Goal: Task Accomplishment & Management: Manage account settings

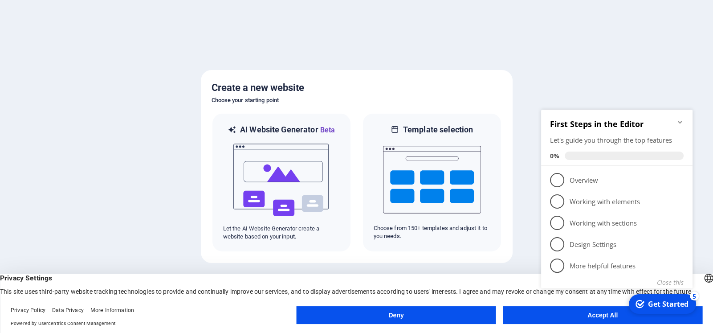
click at [433, 309] on button "Deny" at bounding box center [397, 315] width 200 height 18
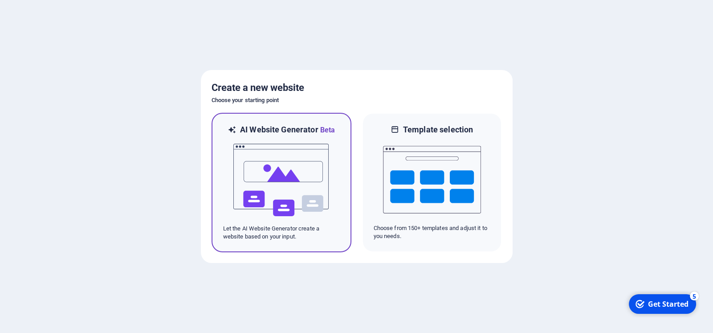
click at [269, 164] on img at bounding box center [281, 179] width 98 height 89
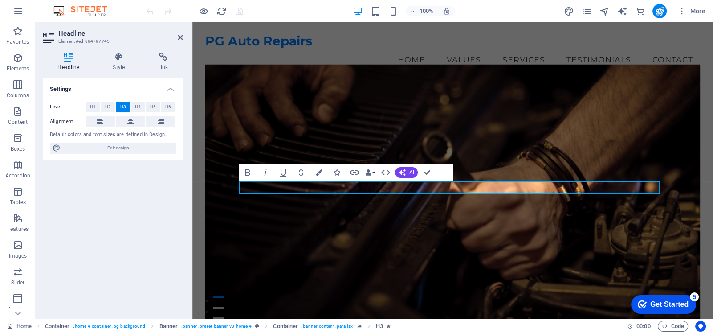
click at [452, 279] on figure at bounding box center [452, 198] width 495 height 269
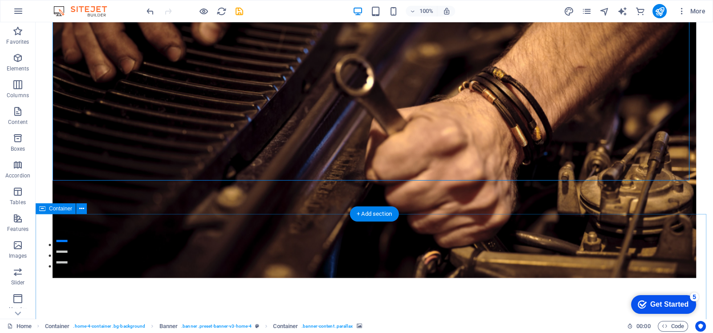
scroll to position [142, 0]
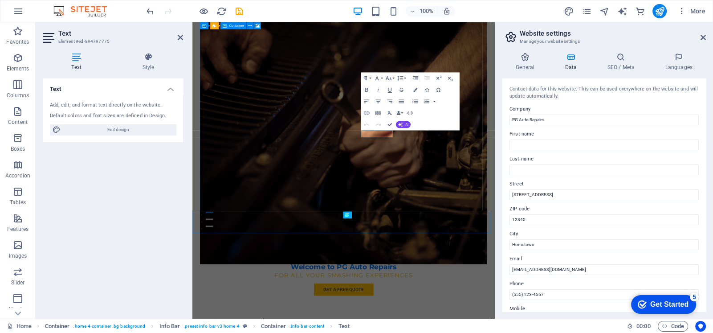
click at [608, 285] on figure at bounding box center [425, 187] width 442 height 415
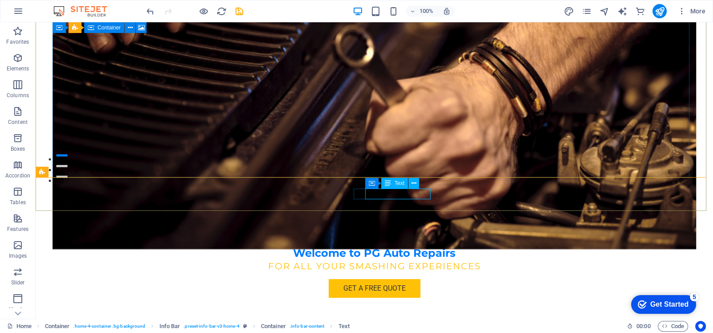
click at [394, 183] on div "Text" at bounding box center [394, 183] width 27 height 11
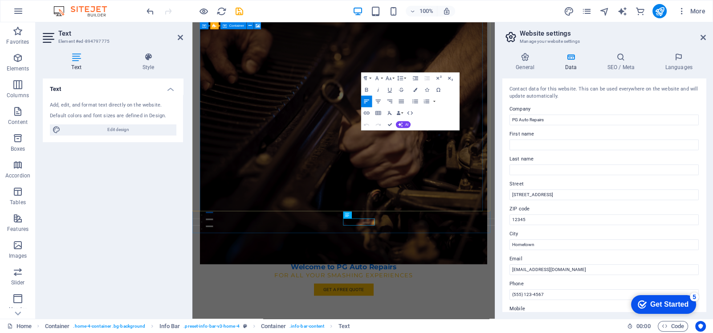
click at [609, 286] on figure at bounding box center [425, 187] width 442 height 415
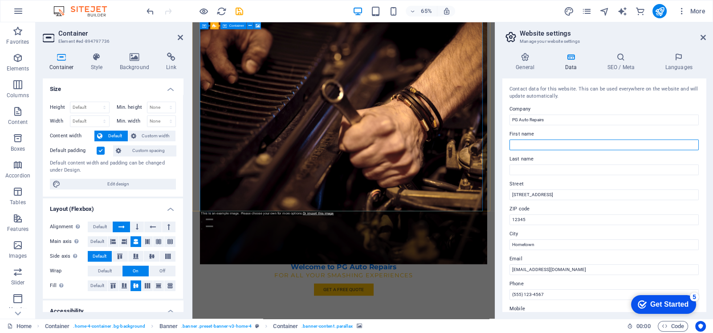
click at [540, 142] on input "First name" at bounding box center [603, 144] width 189 height 11
type input "[PERSON_NAME]"
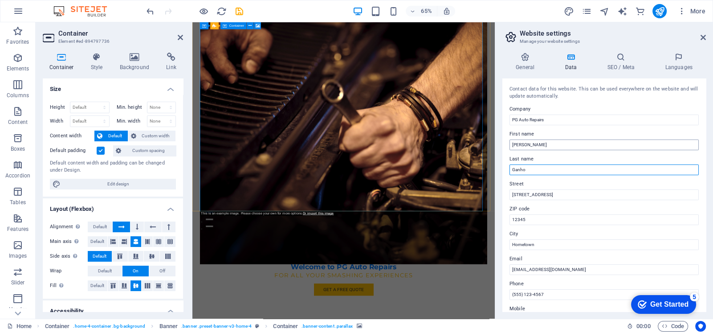
type input "Ganho"
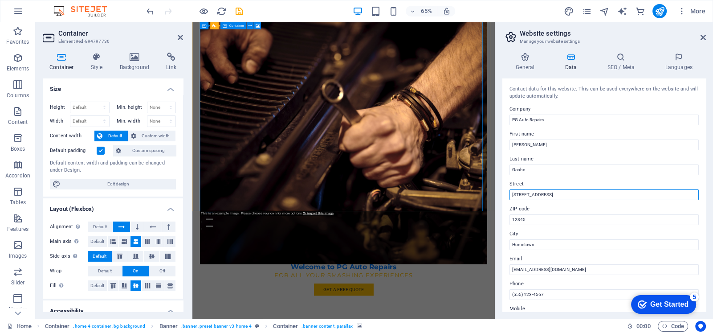
click at [554, 196] on input "20 Elm Street" at bounding box center [603, 194] width 189 height 11
type input "[STREET_ADDRESS]"
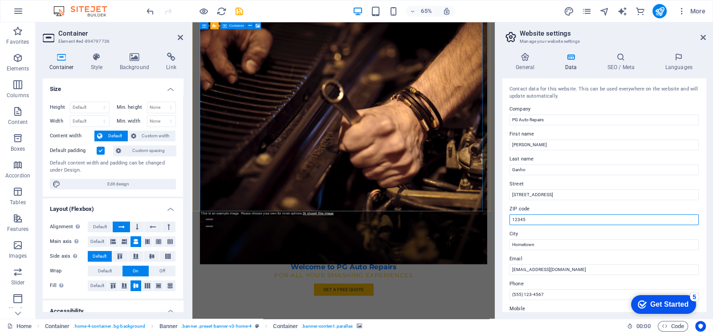
click at [530, 217] on input "12345" at bounding box center [603, 219] width 189 height 11
click at [500, 220] on div "General Data SEO / Meta Languages Website name pgautorepairs.co.za Logo Drag fi…" at bounding box center [604, 181] width 218 height 273
type input "1412"
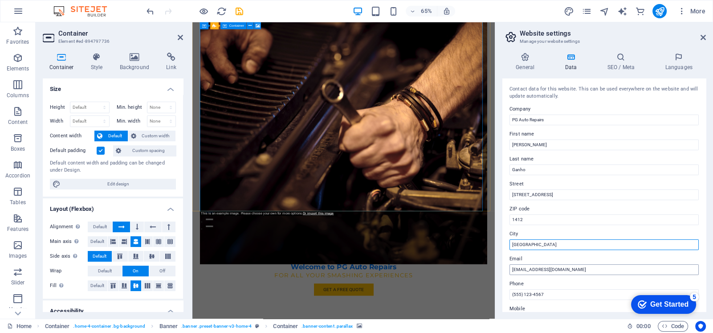
type input "[GEOGRAPHIC_DATA]"
click at [533, 268] on input "info@pgautorepairs.com" at bounding box center [603, 269] width 189 height 11
drag, startPoint x: 510, startPoint y: 262, endPoint x: 497, endPoint y: 261, distance: 13.8
click at [497, 261] on div "General Data SEO / Meta Languages Website name pgautorepairs.co.za Logo Drag fi…" at bounding box center [604, 181] width 218 height 273
click at [565, 269] on input "info@pgautorepairs.com" at bounding box center [603, 269] width 189 height 11
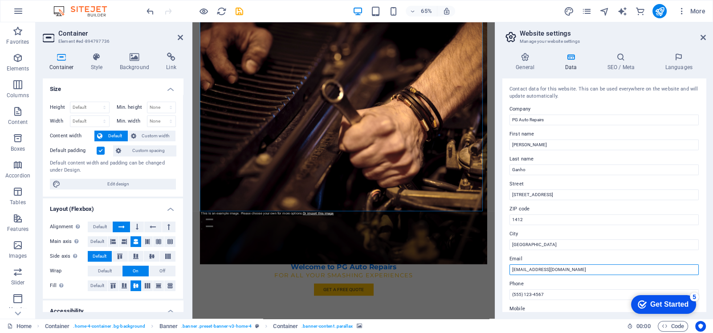
drag, startPoint x: 573, startPoint y: 268, endPoint x: 495, endPoint y: 268, distance: 78.4
click at [495, 268] on aside "Website settings Manage your website settings General Data SEO / Meta Languages…" at bounding box center [604, 170] width 218 height 296
paste input "pg panel ganho <pg_panel@outlook.com>"
type input "[EMAIL_ADDRESS][DOMAIN_NAME]"
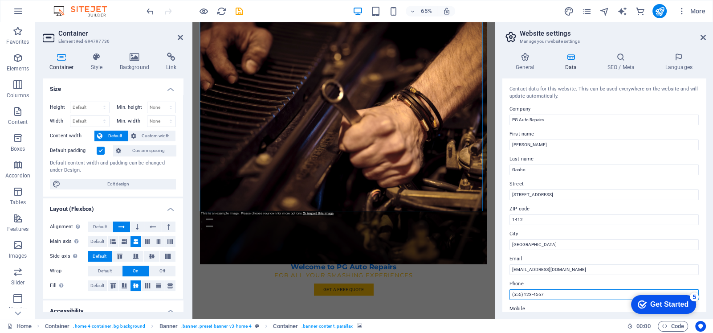
drag, startPoint x: 745, startPoint y: 314, endPoint x: 638, endPoint y: 447, distance: 170.4
drag, startPoint x: 548, startPoint y: 294, endPoint x: 509, endPoint y: 294, distance: 38.7
click at [509, 294] on input "(555) 123-4567" at bounding box center [603, 294] width 189 height 11
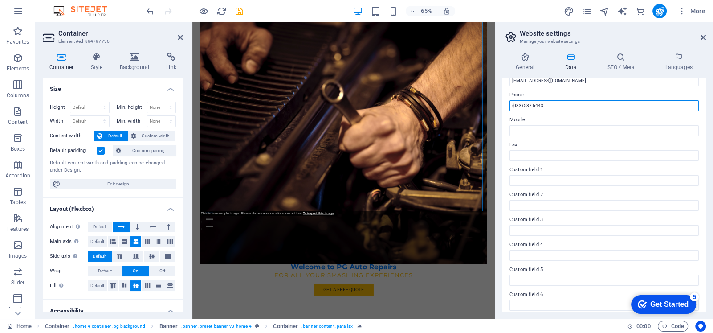
scroll to position [195, 0]
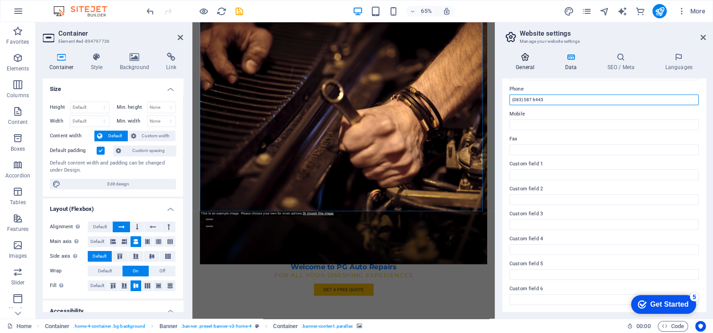
type input "(083) 587 6443"
click at [530, 62] on h4 "General" at bounding box center [526, 62] width 49 height 19
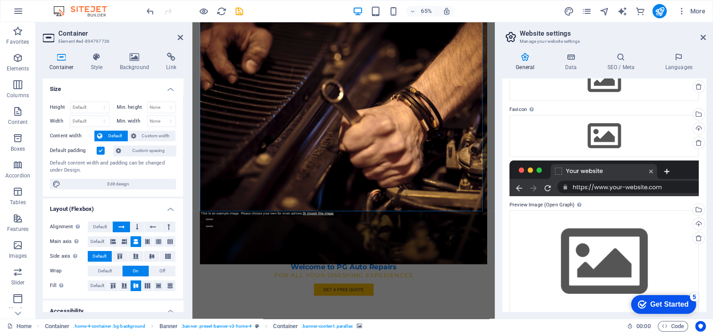
scroll to position [70, 0]
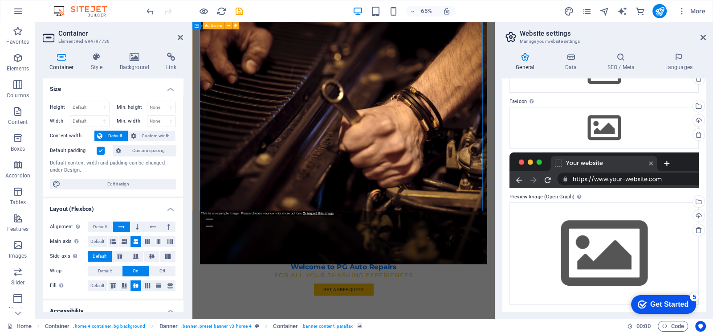
click at [427, 221] on figure at bounding box center [425, 187] width 442 height 415
click at [606, 176] on div at bounding box center [603, 170] width 189 height 36
click at [653, 301] on div "Get Started" at bounding box center [669, 304] width 38 height 8
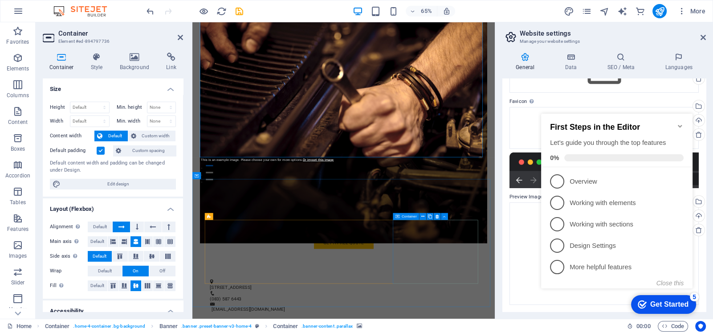
scroll to position [245, 0]
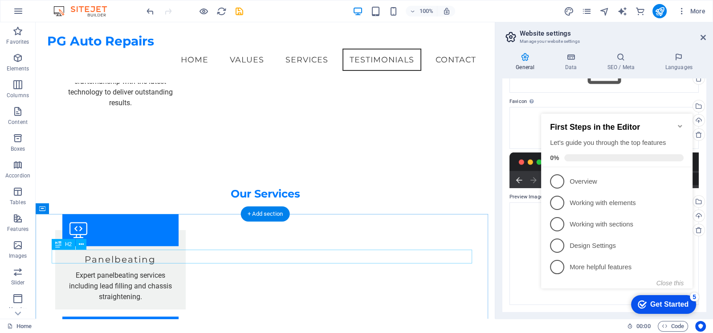
scroll to position [773, 0]
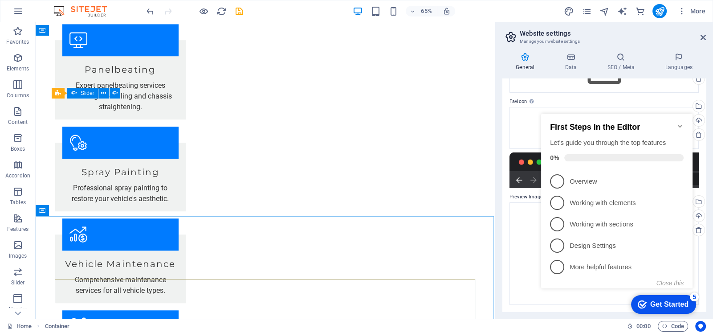
scroll to position [818, 0]
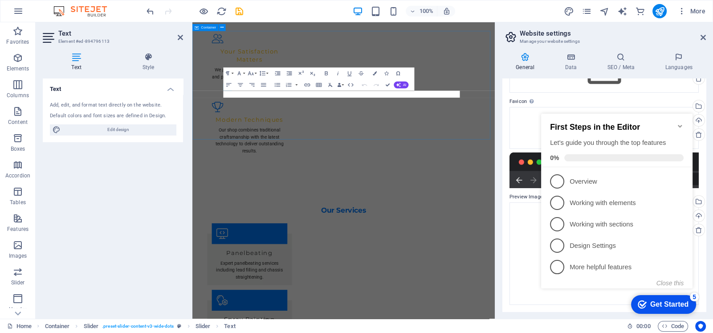
scroll to position [953, 0]
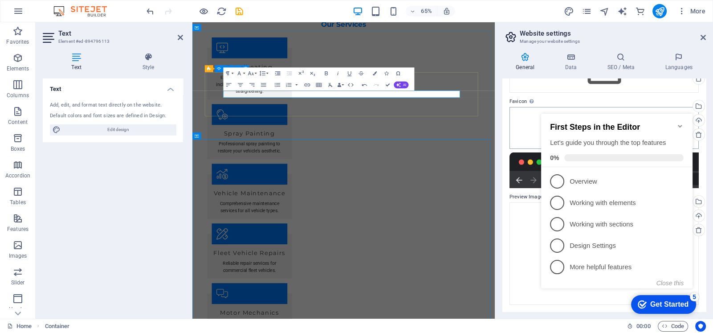
scroll to position [818, 0]
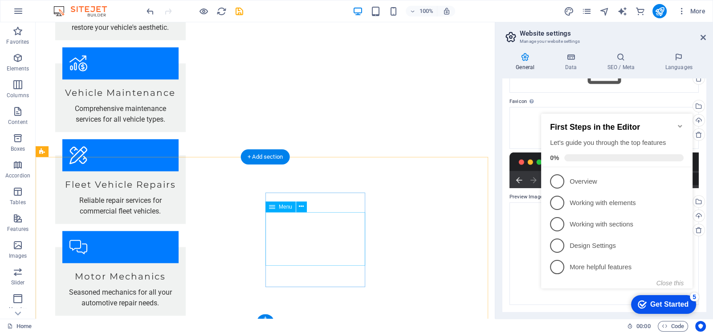
scroll to position [1149, 0]
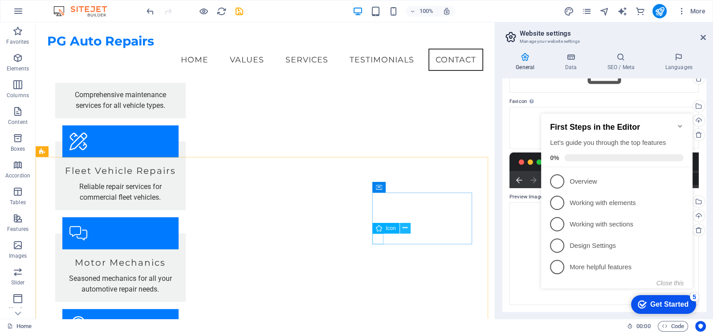
click at [406, 226] on icon at bounding box center [405, 227] width 5 height 9
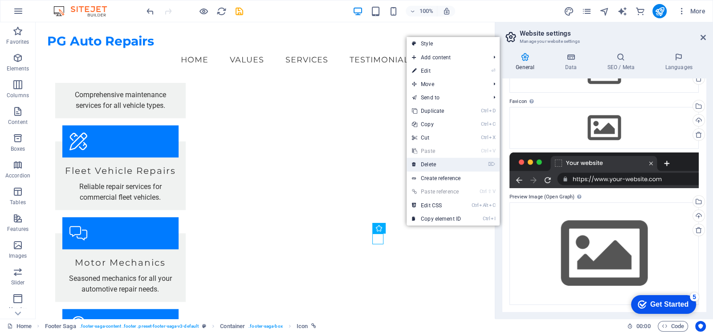
click at [436, 164] on link "⌦ Delete" at bounding box center [437, 164] width 60 height 13
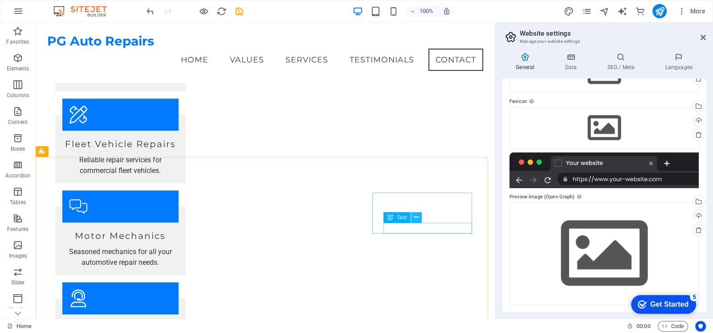
click at [415, 217] on icon at bounding box center [416, 216] width 5 height 9
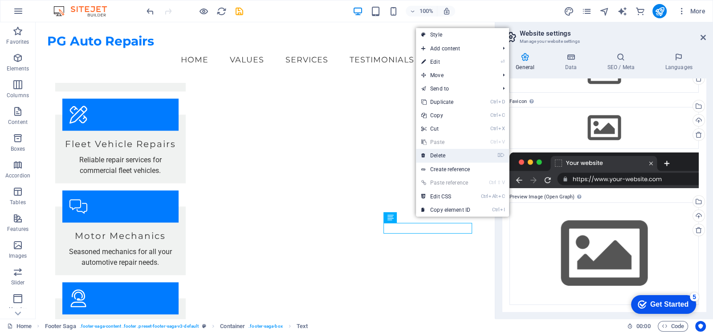
click at [434, 158] on link "⌦ Delete" at bounding box center [446, 155] width 60 height 13
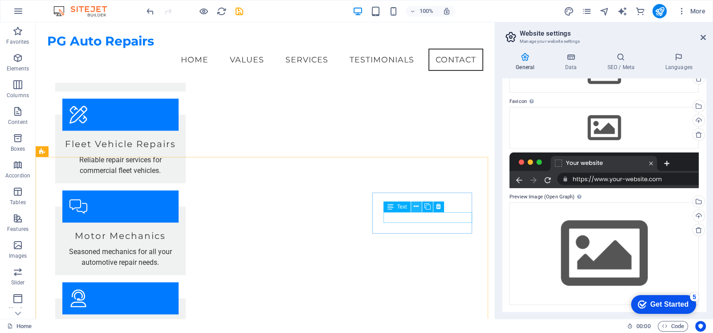
click at [415, 205] on icon at bounding box center [416, 206] width 5 height 9
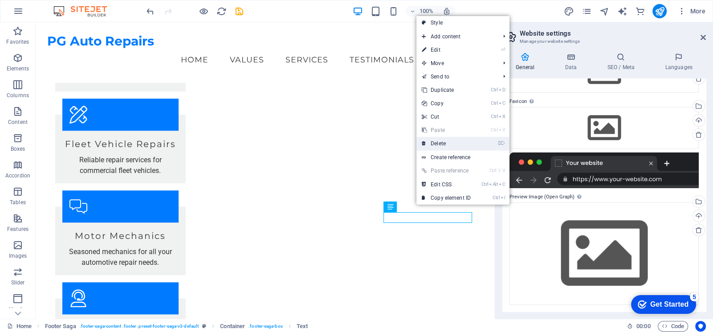
drag, startPoint x: 441, startPoint y: 143, endPoint x: 383, endPoint y: 178, distance: 67.3
click at [441, 143] on link "⌦ Delete" at bounding box center [446, 143] width 60 height 13
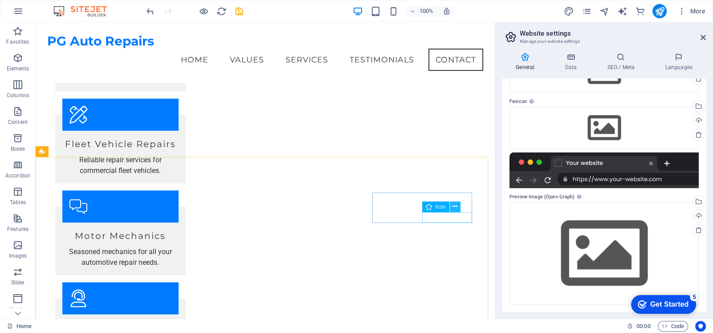
click at [454, 206] on icon at bounding box center [454, 206] width 5 height 9
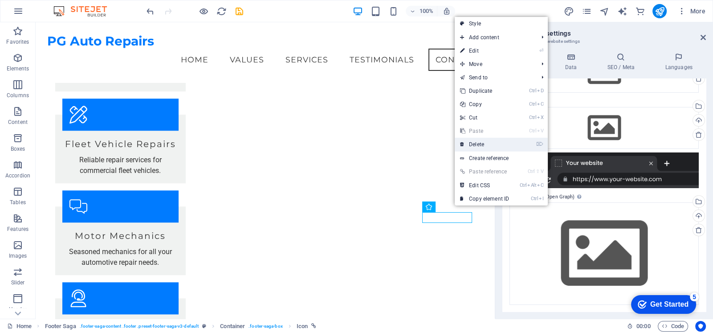
drag, startPoint x: 481, startPoint y: 148, endPoint x: 369, endPoint y: 189, distance: 119.5
click at [481, 148] on link "⌦ Delete" at bounding box center [485, 144] width 60 height 13
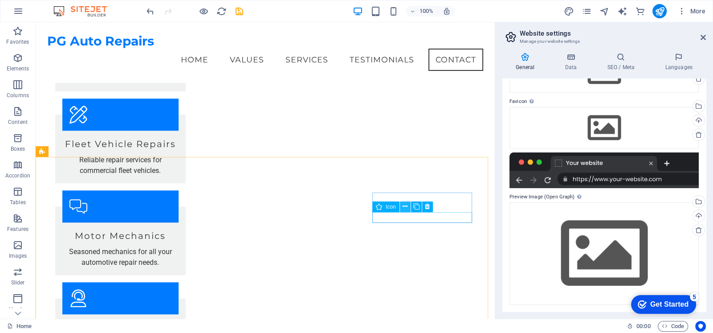
click at [405, 205] on icon at bounding box center [405, 206] width 5 height 9
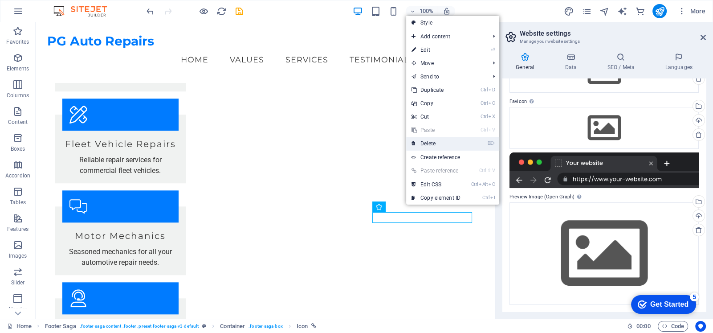
click at [436, 145] on link "⌦ Delete" at bounding box center [436, 143] width 60 height 13
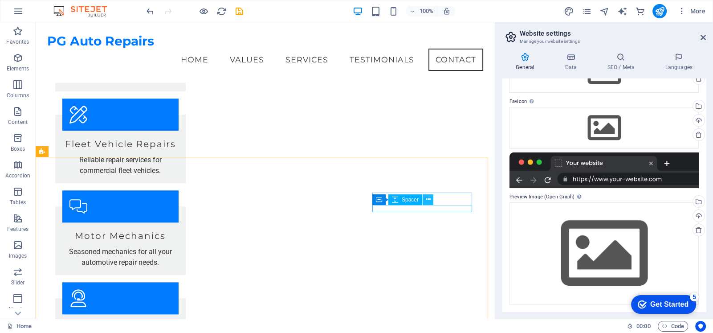
click at [430, 198] on icon at bounding box center [427, 199] width 5 height 9
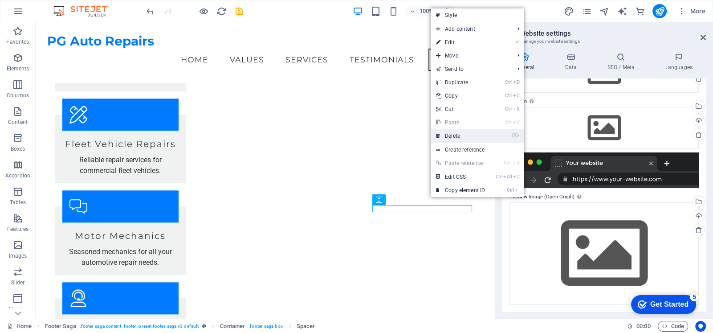
click at [465, 136] on link "⌦ Delete" at bounding box center [461, 135] width 60 height 13
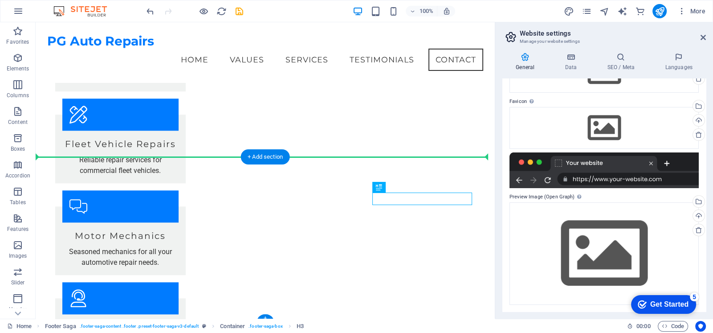
drag, startPoint x: 428, startPoint y: 196, endPoint x: 429, endPoint y: 222, distance: 26.3
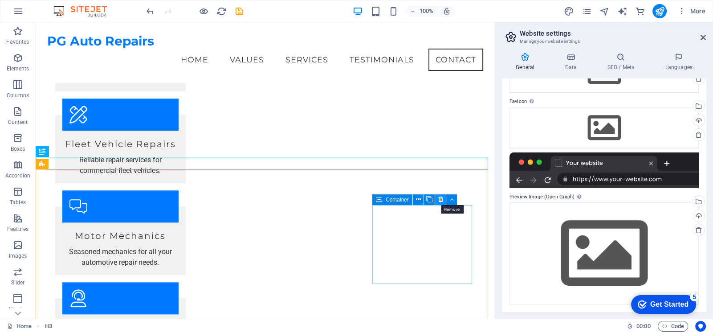
click at [440, 200] on icon at bounding box center [440, 199] width 5 height 9
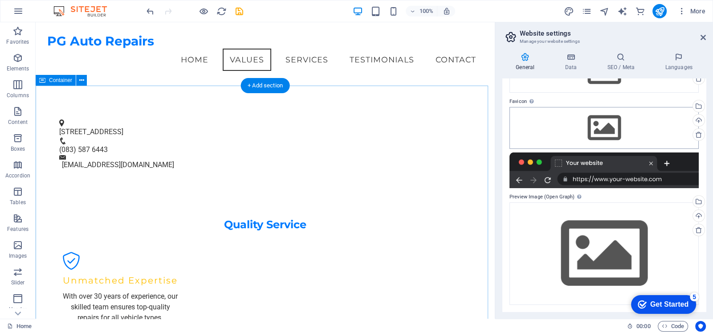
scroll to position [323, 0]
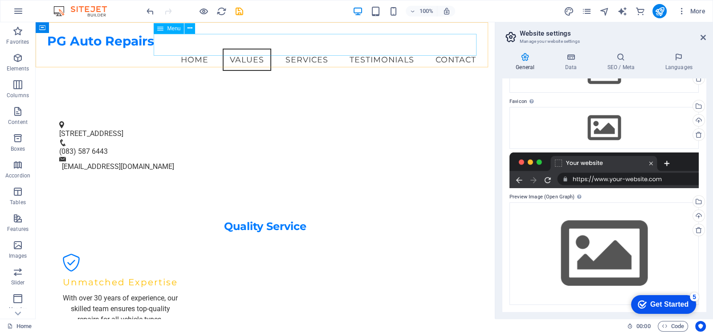
click at [230, 49] on nav "Home Values Services Testimonials Contact" at bounding box center [265, 60] width 436 height 22
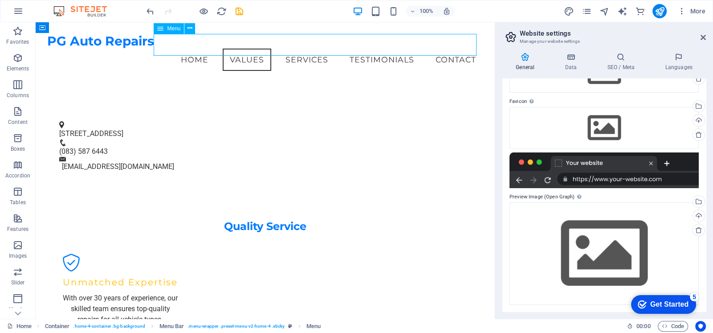
click at [292, 49] on nav "Home Values Services Testimonials Contact" at bounding box center [265, 60] width 436 height 22
click at [185, 49] on nav "Home Values Services Testimonials Contact" at bounding box center [265, 60] width 436 height 22
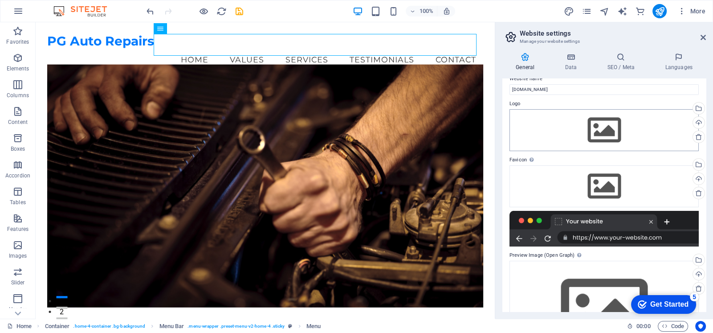
scroll to position [0, 0]
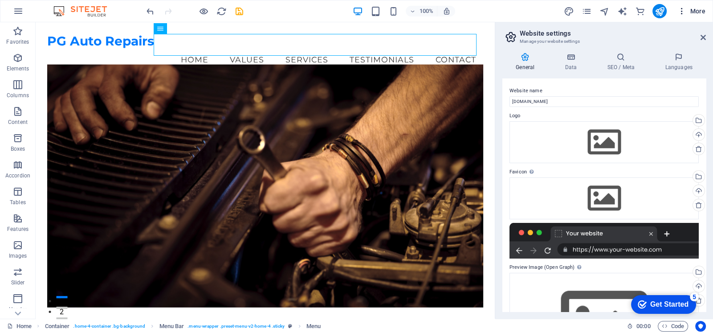
click at [684, 8] on icon "button" at bounding box center [681, 11] width 9 height 9
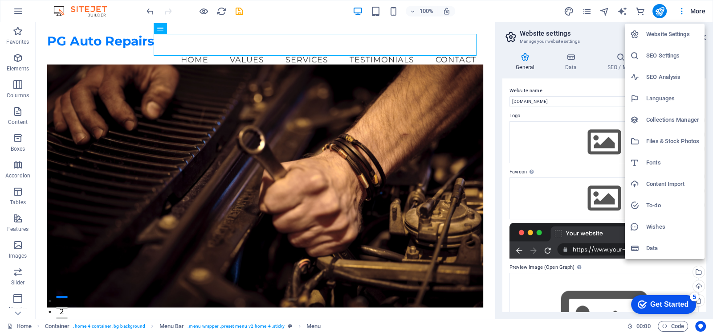
click at [240, 10] on div at bounding box center [356, 166] width 713 height 333
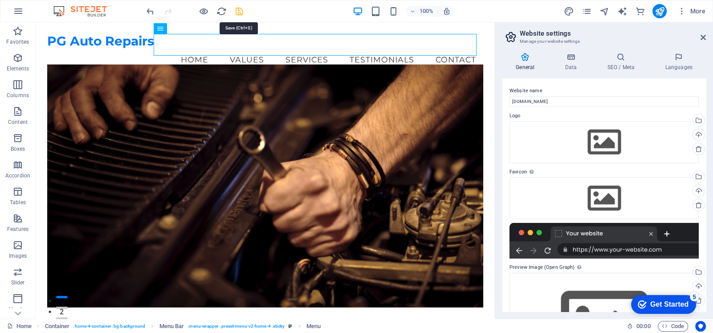
click at [240, 9] on icon "save" at bounding box center [239, 11] width 10 height 10
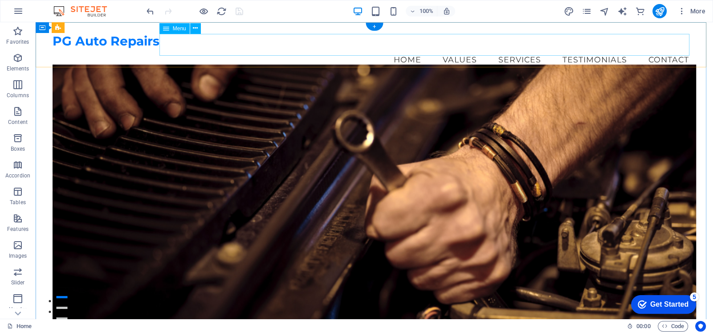
click at [635, 49] on nav "Home Values Services Testimonials Contact" at bounding box center [375, 60] width 644 height 22
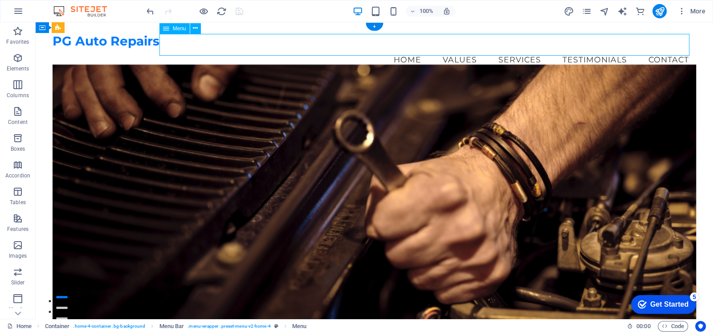
click at [648, 49] on nav "Home Values Services Testimonials Contact" at bounding box center [375, 60] width 644 height 22
click at [367, 49] on nav "Home Values Services Testimonials Contact" at bounding box center [375, 60] width 644 height 22
click at [13, 251] on span "Images" at bounding box center [18, 250] width 36 height 21
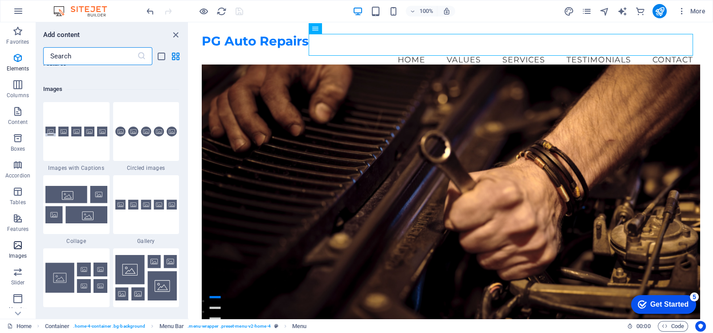
scroll to position [4515, 0]
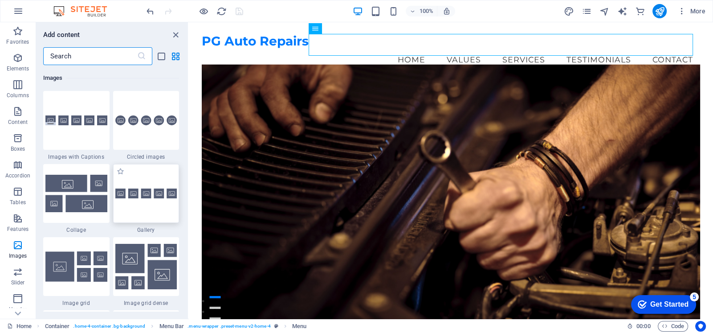
click at [155, 198] on div at bounding box center [146, 193] width 66 height 59
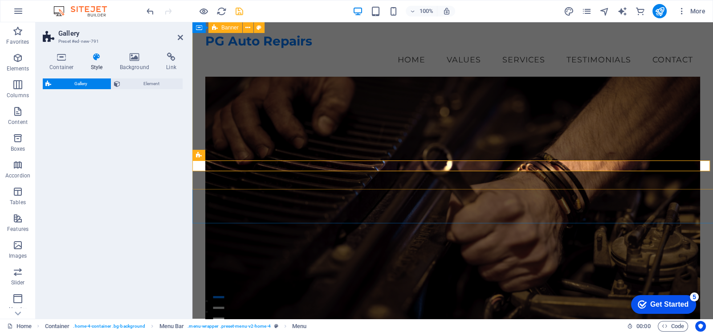
select select "rem"
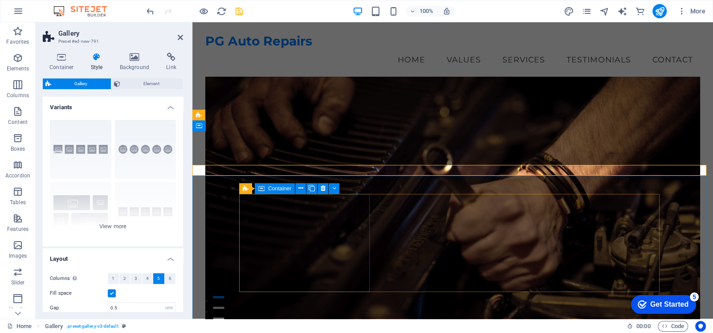
scroll to position [187, 0]
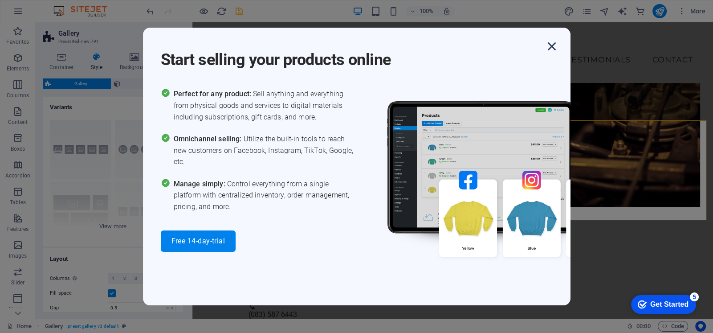
click at [550, 38] on icon "button" at bounding box center [552, 46] width 16 height 16
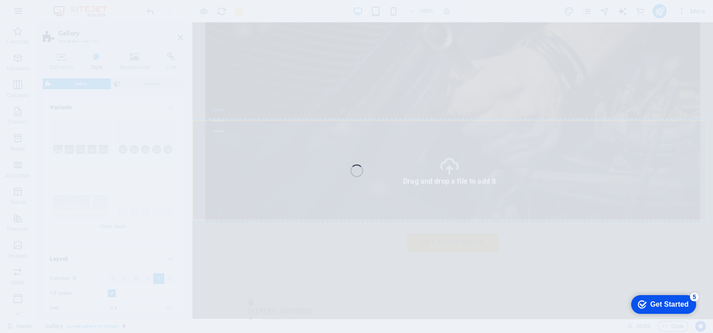
select select "4"
select select "px"
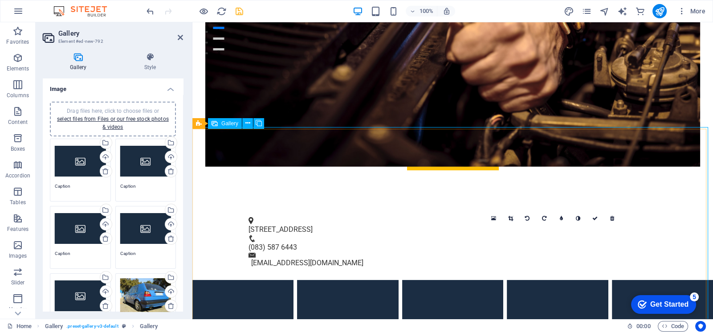
scroll to position [276, 0]
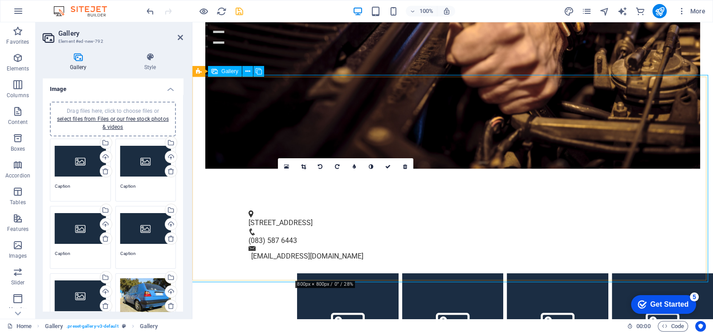
drag, startPoint x: 343, startPoint y: 222, endPoint x: 245, endPoint y: 116, distance: 144.4
type textarea "Caption"
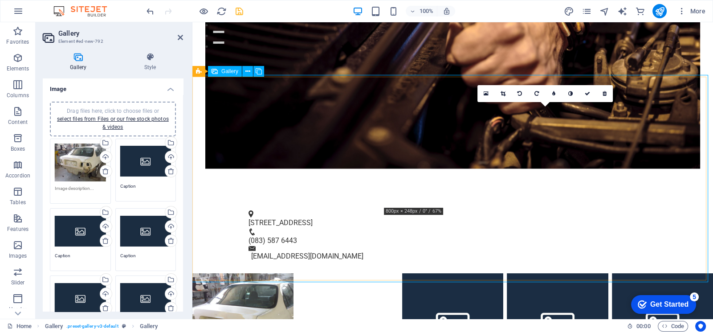
drag, startPoint x: 641, startPoint y: 237, endPoint x: 333, endPoint y: 138, distance: 323.2
type textarea "Caption"
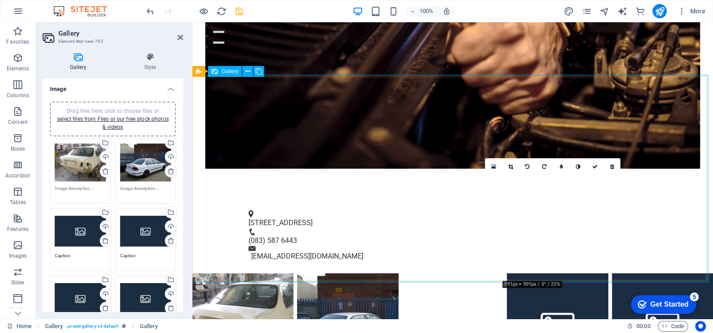
drag, startPoint x: 535, startPoint y: 234, endPoint x: 444, endPoint y: 135, distance: 134.6
type textarea "Caption"
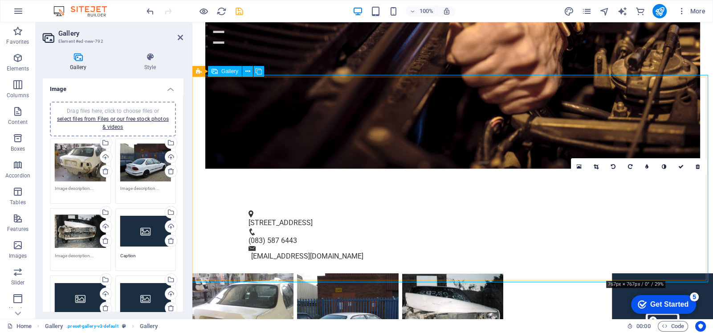
drag, startPoint x: 651, startPoint y: 225, endPoint x: 538, endPoint y: 120, distance: 154.1
type textarea "Caption"
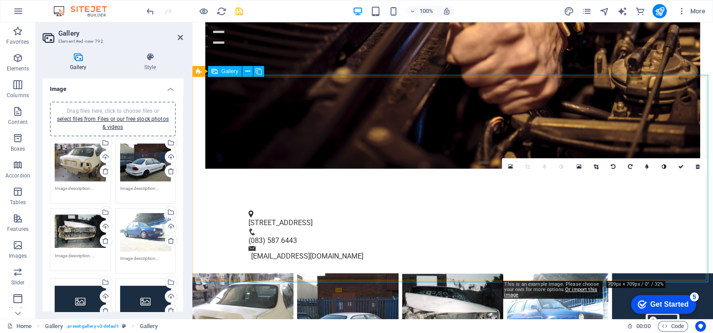
drag, startPoint x: 560, startPoint y: 232, endPoint x: 550, endPoint y: 239, distance: 12.2
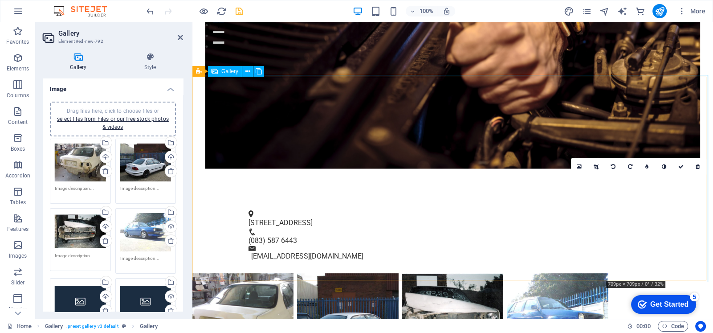
drag, startPoint x: 649, startPoint y: 189, endPoint x: 635, endPoint y: 109, distance: 81.3
type textarea "Caption"
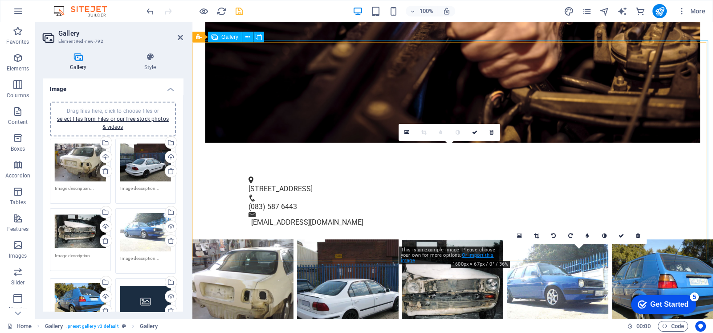
scroll to position [329, 0]
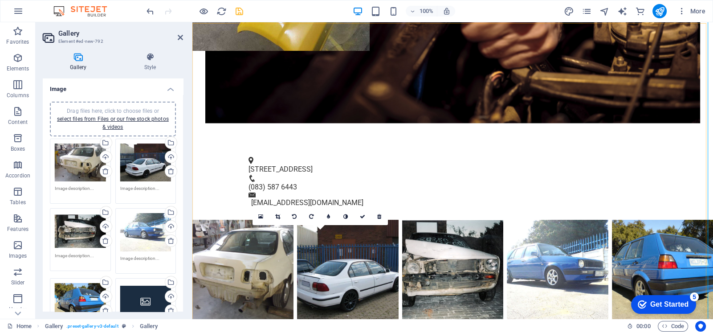
drag, startPoint x: 338, startPoint y: 275, endPoint x: 250, endPoint y: 175, distance: 132.8
type textarea "Caption"
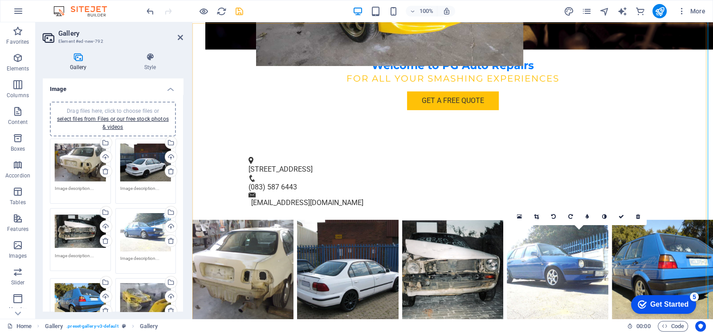
drag, startPoint x: 537, startPoint y: 269, endPoint x: 346, endPoint y: 178, distance: 211.3
type textarea "Caption"
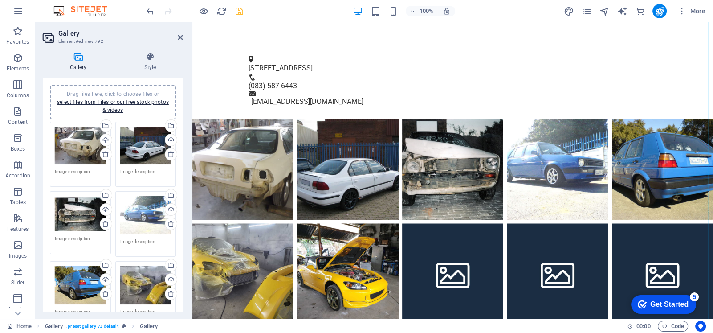
scroll to position [16, 0]
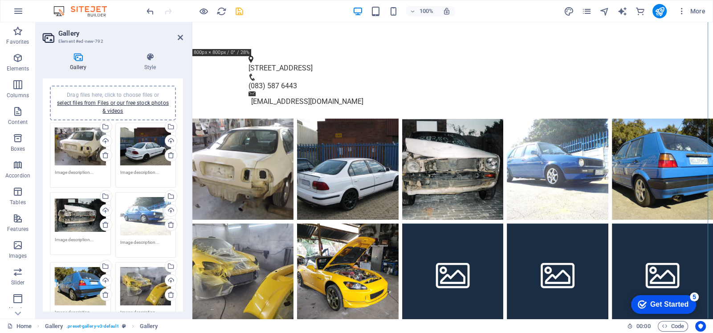
click at [238, 10] on icon "save" at bounding box center [239, 11] width 10 height 10
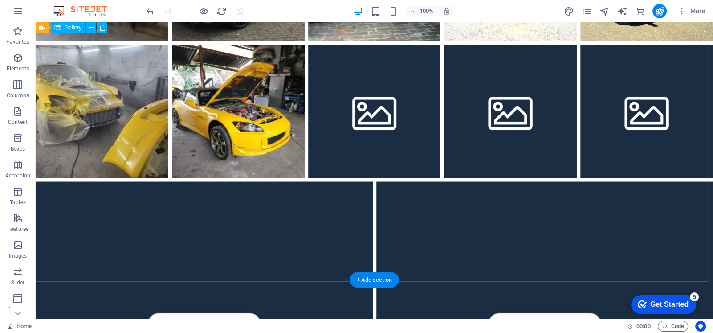
scroll to position [682, 0]
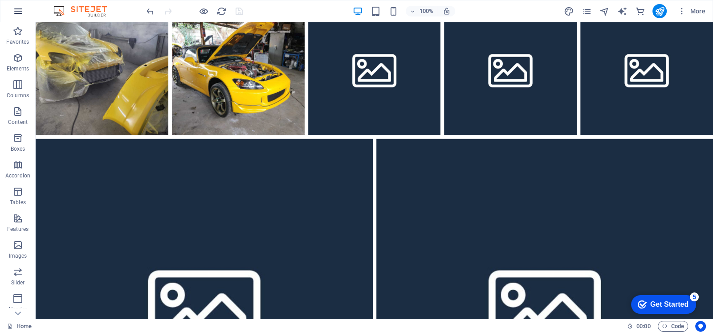
click at [16, 11] on icon "button" at bounding box center [18, 11] width 11 height 11
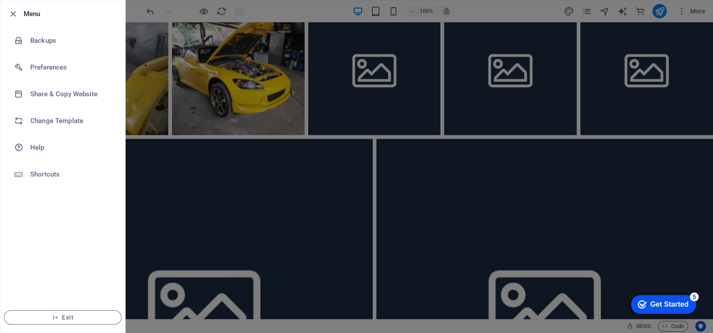
click at [284, 4] on div at bounding box center [356, 166] width 713 height 333
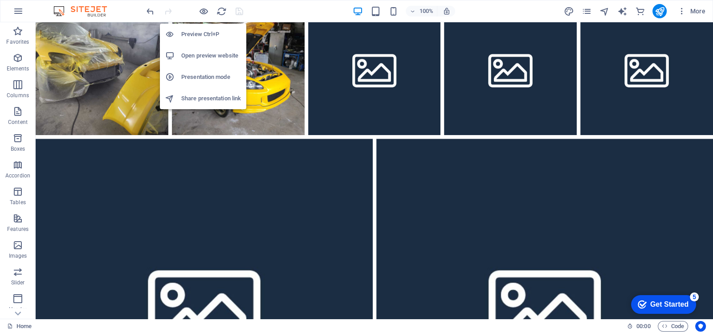
click at [205, 35] on h6 "Preview Ctrl+P" at bounding box center [211, 34] width 60 height 11
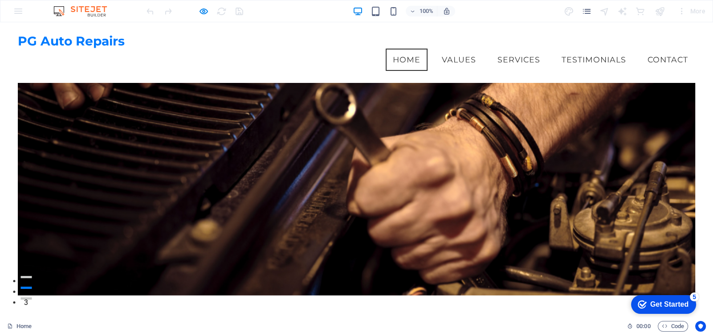
scroll to position [0, 0]
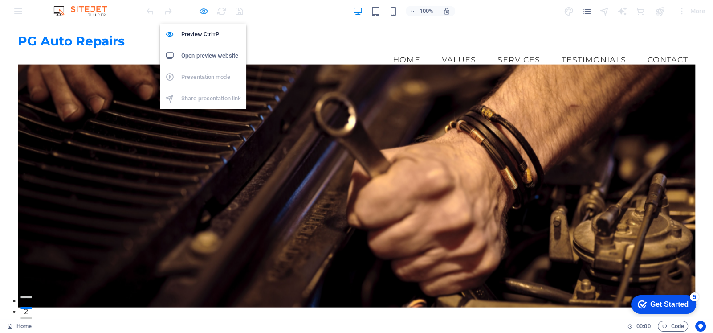
click at [201, 10] on icon "button" at bounding box center [204, 11] width 10 height 10
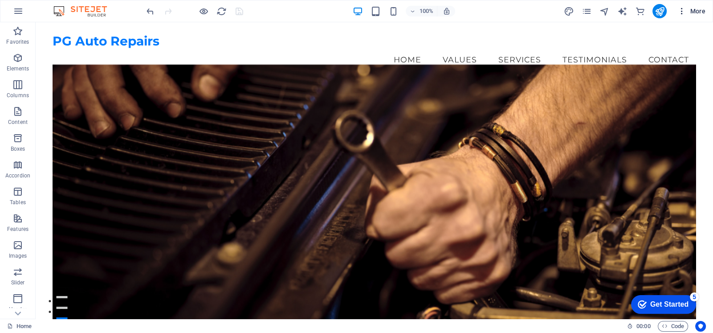
click at [681, 12] on icon "button" at bounding box center [681, 11] width 9 height 9
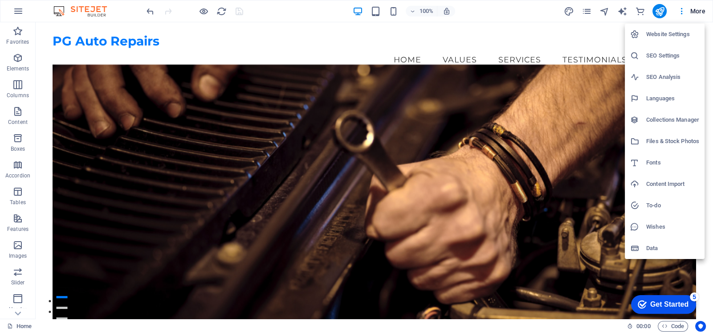
click at [642, 20] on div at bounding box center [356, 166] width 713 height 333
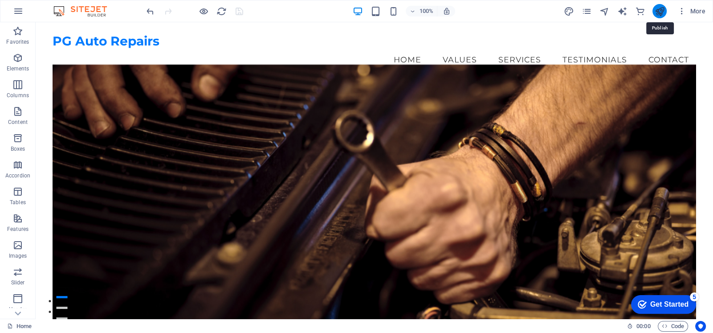
click at [659, 11] on icon "publish" at bounding box center [659, 11] width 10 height 10
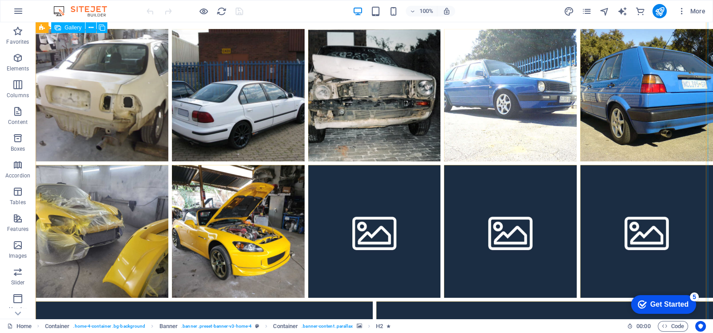
scroll to position [531, 0]
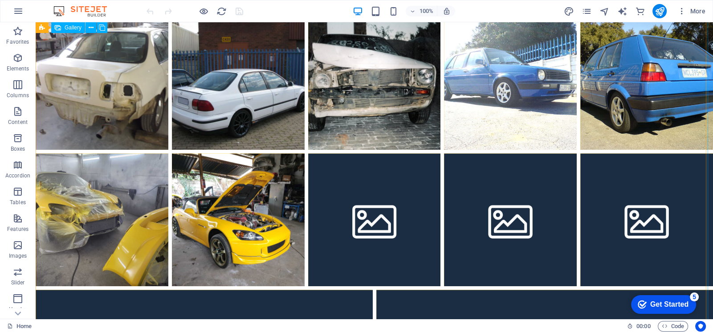
click at [376, 153] on li at bounding box center [374, 219] width 133 height 133
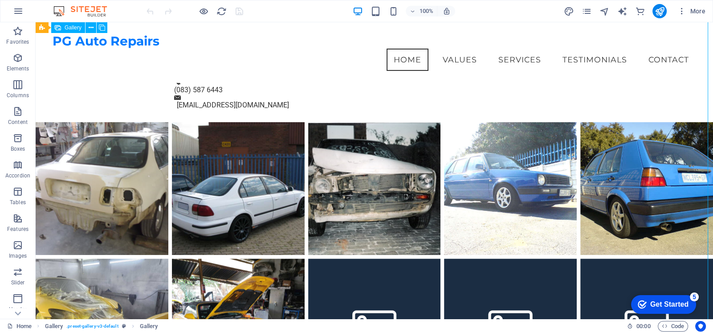
scroll to position [410, 0]
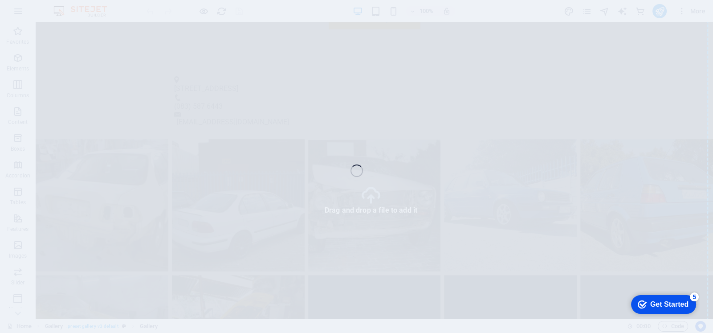
select select "4"
select select "px"
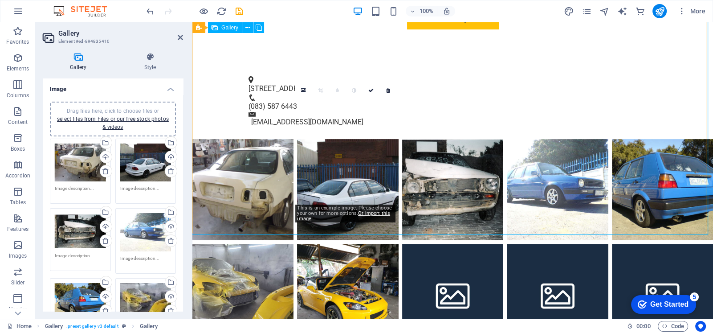
scroll to position [455, 0]
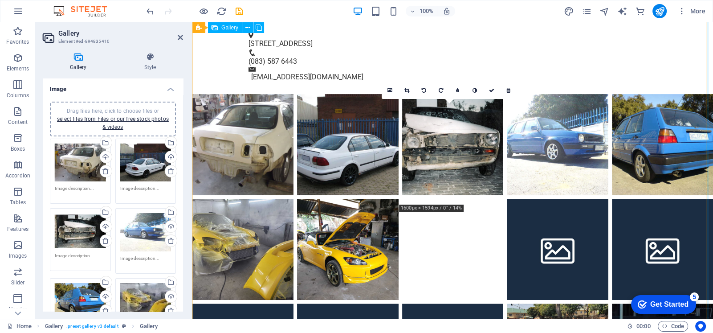
drag, startPoint x: 428, startPoint y: 152, endPoint x: 436, endPoint y: 54, distance: 98.3
type textarea "Caption"
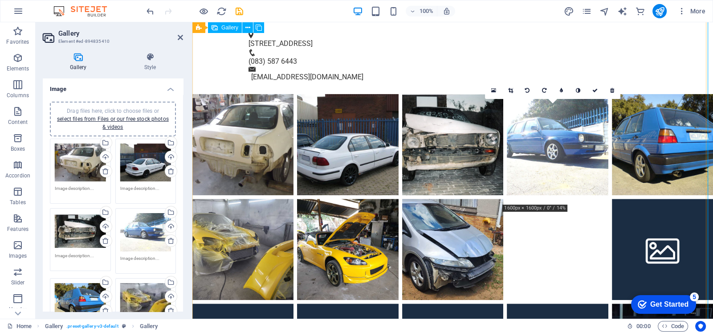
drag, startPoint x: 546, startPoint y: 83, endPoint x: 544, endPoint y: 62, distance: 20.6
type textarea "Caption"
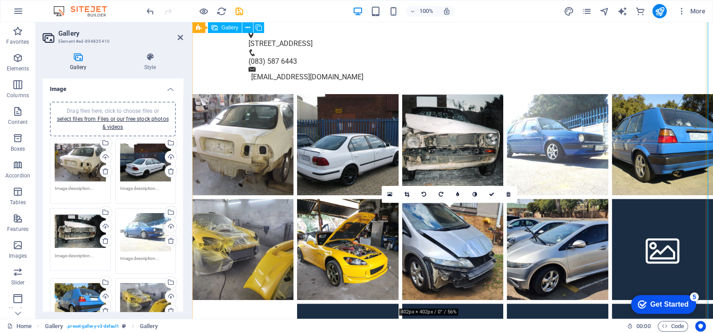
drag, startPoint x: 456, startPoint y: 269, endPoint x: 221, endPoint y: 162, distance: 258.3
type textarea "Caption"
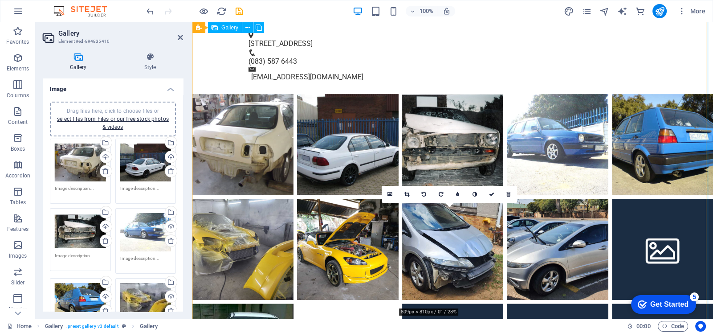
drag, startPoint x: 461, startPoint y: 265, endPoint x: 334, endPoint y: 159, distance: 166.0
type textarea "Caption"
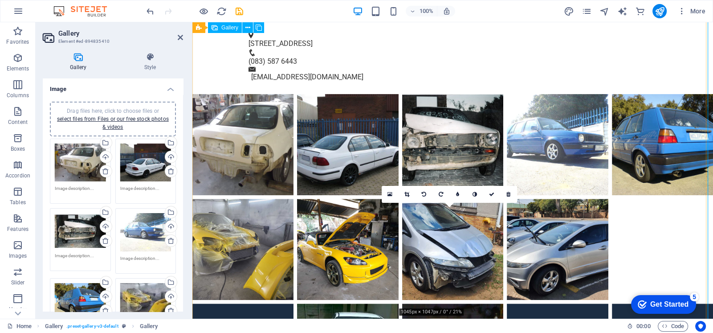
drag, startPoint x: 462, startPoint y: 240, endPoint x: 631, endPoint y: 62, distance: 245.1
type textarea "Caption"
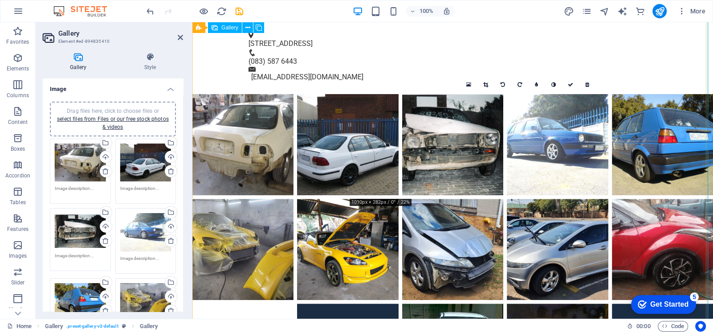
drag, startPoint x: 698, startPoint y: 252, endPoint x: 256, endPoint y: 146, distance: 454.2
type textarea "Caption"
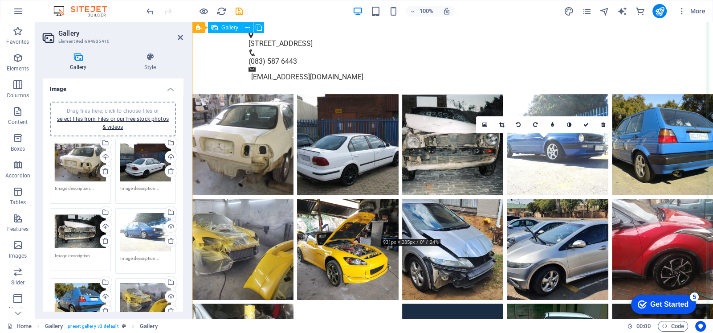
drag, startPoint x: 627, startPoint y: 246, endPoint x: 325, endPoint y: 151, distance: 317.2
type textarea "Caption"
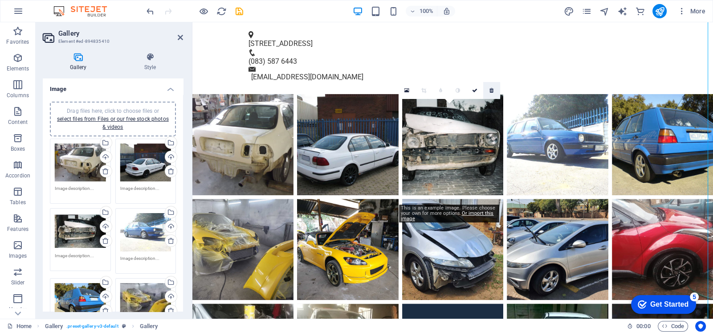
click at [492, 90] on icon at bounding box center [491, 90] width 4 height 5
type textarea "Caption"
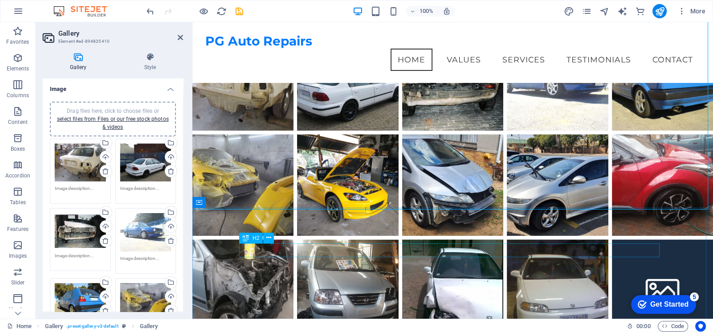
scroll to position [499, 0]
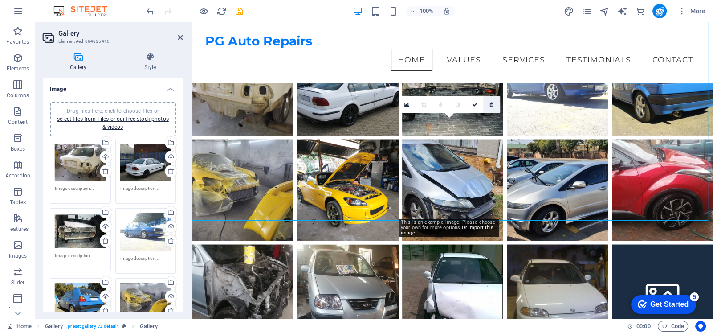
click at [492, 103] on icon at bounding box center [491, 104] width 4 height 5
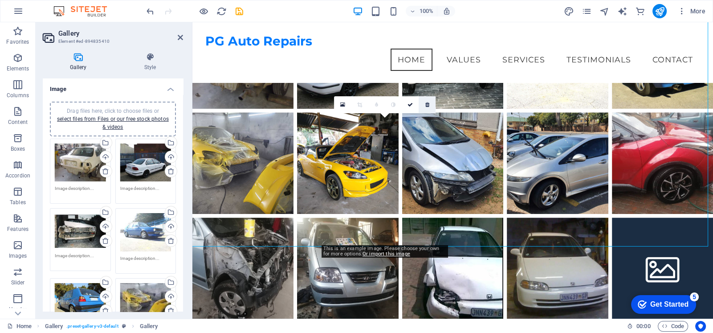
click at [428, 104] on icon at bounding box center [427, 104] width 4 height 5
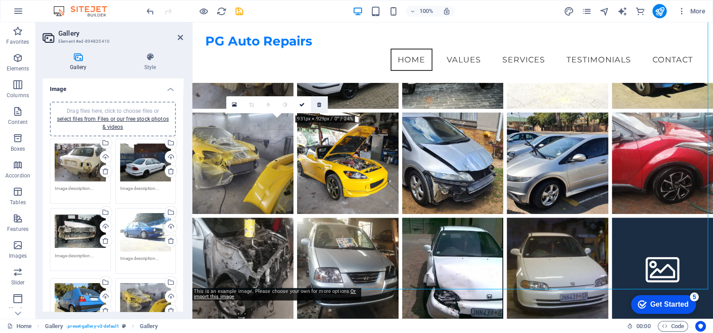
click at [318, 104] on icon at bounding box center [319, 104] width 4 height 5
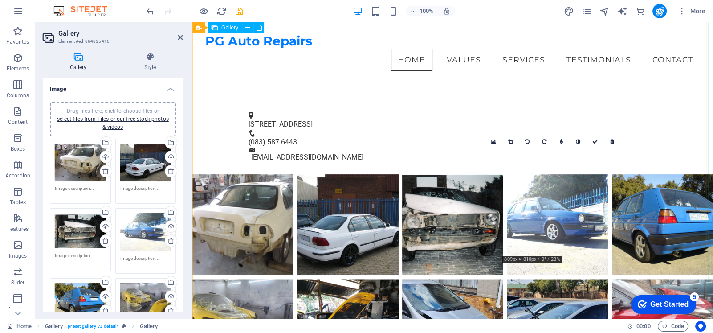
scroll to position [358, 0]
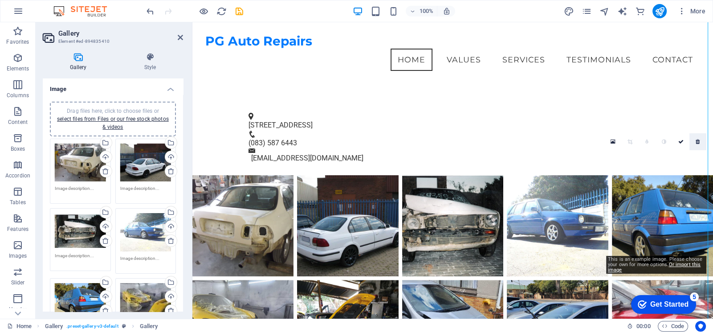
click at [695, 141] on link at bounding box center [697, 141] width 17 height 17
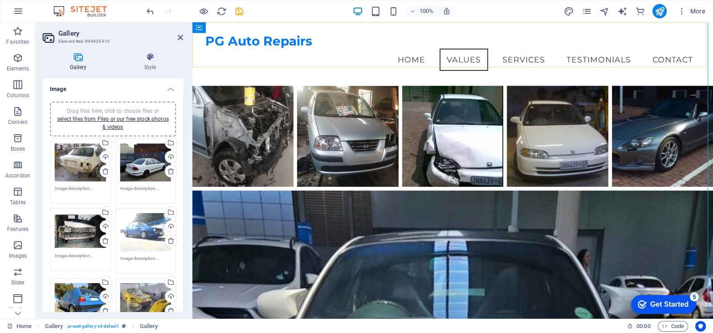
scroll to position [656, 0]
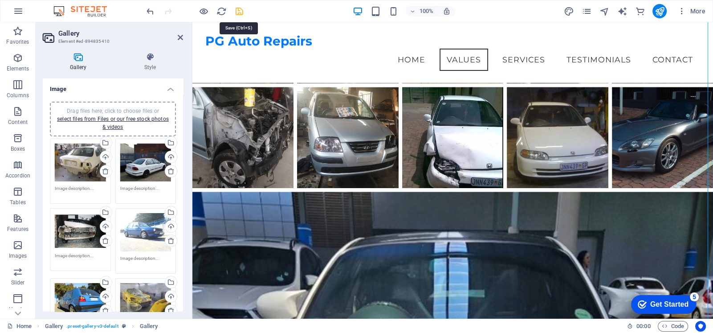
click at [242, 11] on icon "save" at bounding box center [239, 11] width 10 height 10
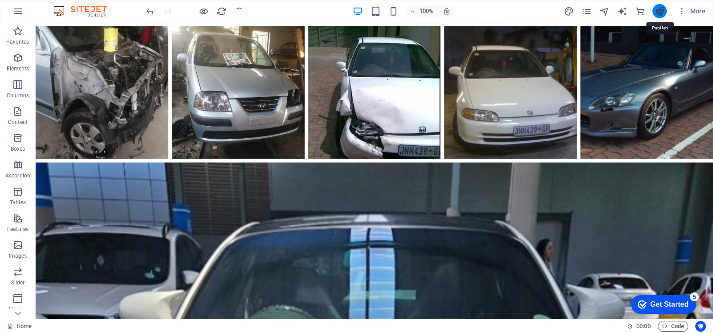
click at [661, 9] on icon "publish" at bounding box center [659, 11] width 10 height 10
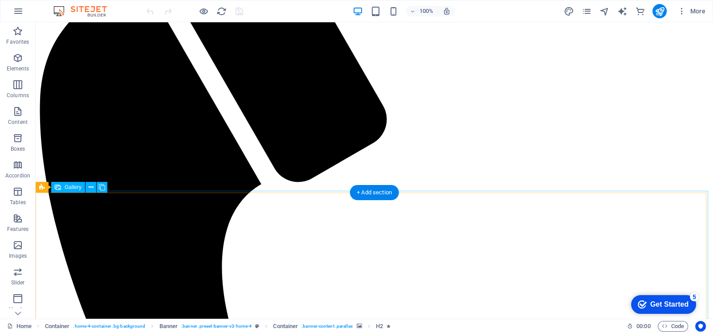
scroll to position [221, 0]
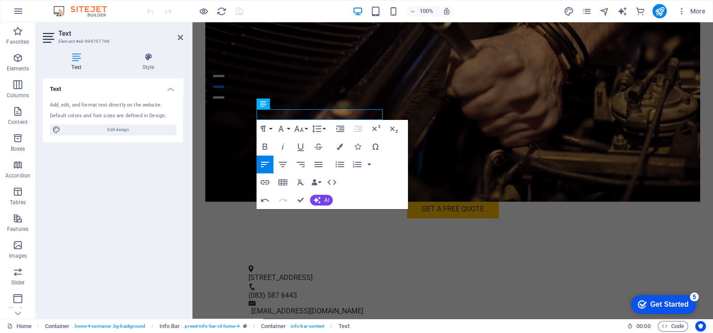
click at [322, 11] on div "100% More" at bounding box center [427, 11] width 564 height 14
click at [302, 46] on figure at bounding box center [452, 66] width 495 height 269
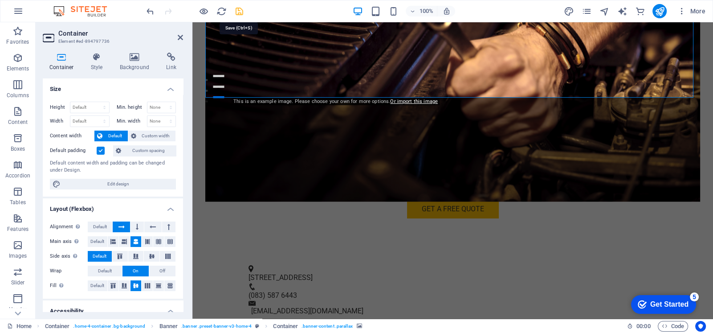
click at [243, 10] on icon "save" at bounding box center [239, 11] width 10 height 10
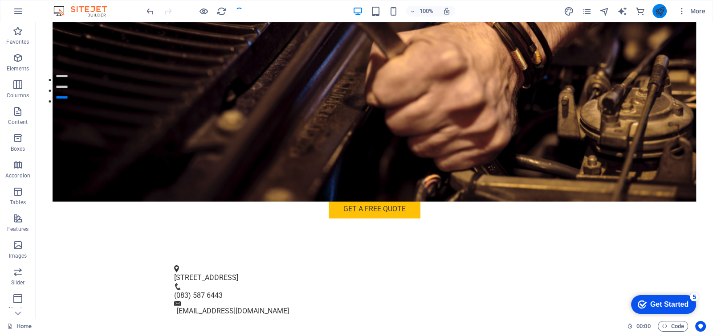
click at [654, 10] on button "publish" at bounding box center [659, 11] width 14 height 14
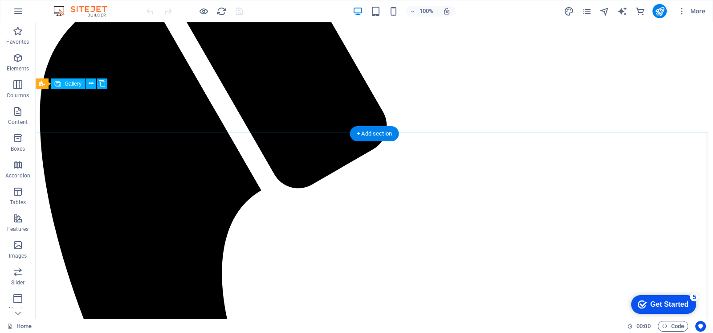
scroll to position [118, 0]
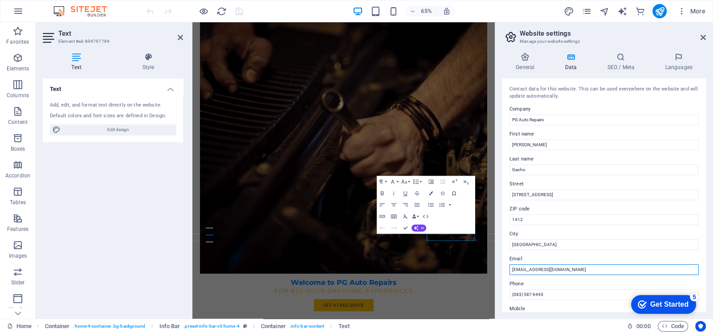
drag, startPoint x: 756, startPoint y: 291, endPoint x: 625, endPoint y: 392, distance: 165.1
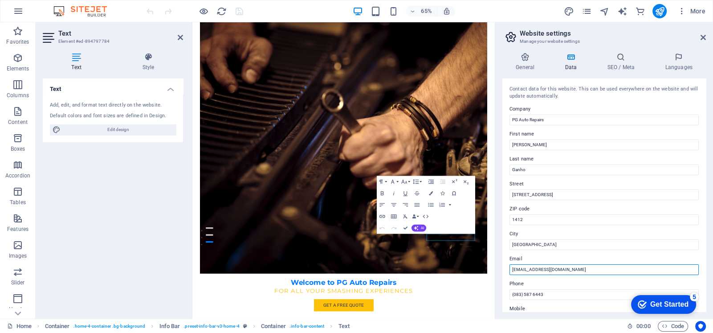
click at [566, 266] on input "[EMAIL_ADDRESS][DOMAIN_NAME]" at bounding box center [603, 269] width 189 height 11
paste input "[EMAIL_ADDRESS]"
type input "[EMAIL_ADDRESS][DOMAIN_NAME]"
click at [237, 10] on icon "save" at bounding box center [239, 11] width 10 height 10
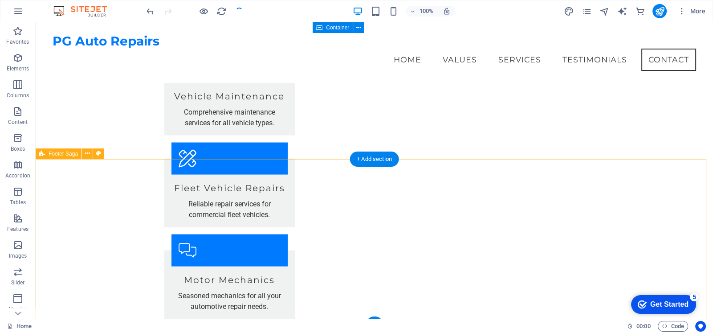
scroll to position [2216, 0]
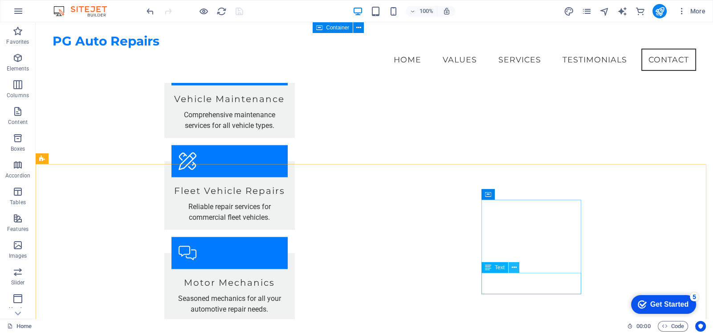
click at [513, 265] on icon at bounding box center [513, 267] width 5 height 9
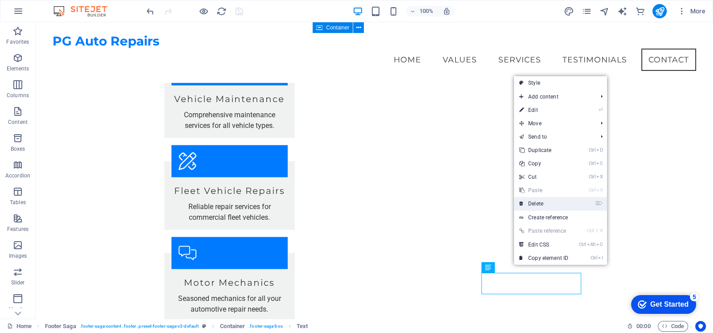
click at [532, 205] on link "⌦ Delete" at bounding box center [544, 203] width 60 height 13
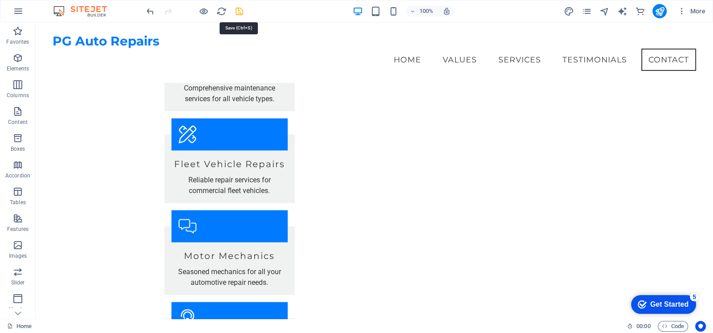
click at [240, 10] on icon "save" at bounding box center [239, 11] width 10 height 10
click at [660, 11] on icon "publish" at bounding box center [659, 11] width 10 height 10
